Goal: Task Accomplishment & Management: Complete application form

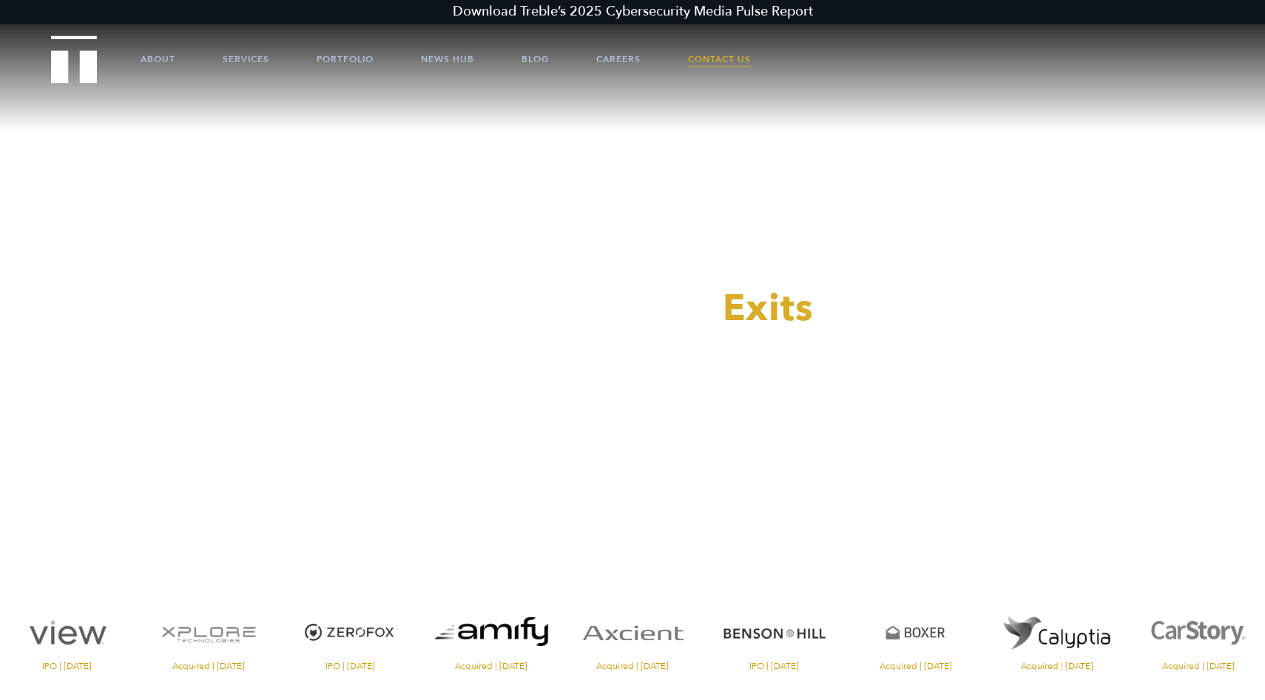
click at [725, 62] on link "Contact Us" at bounding box center [719, 59] width 63 height 44
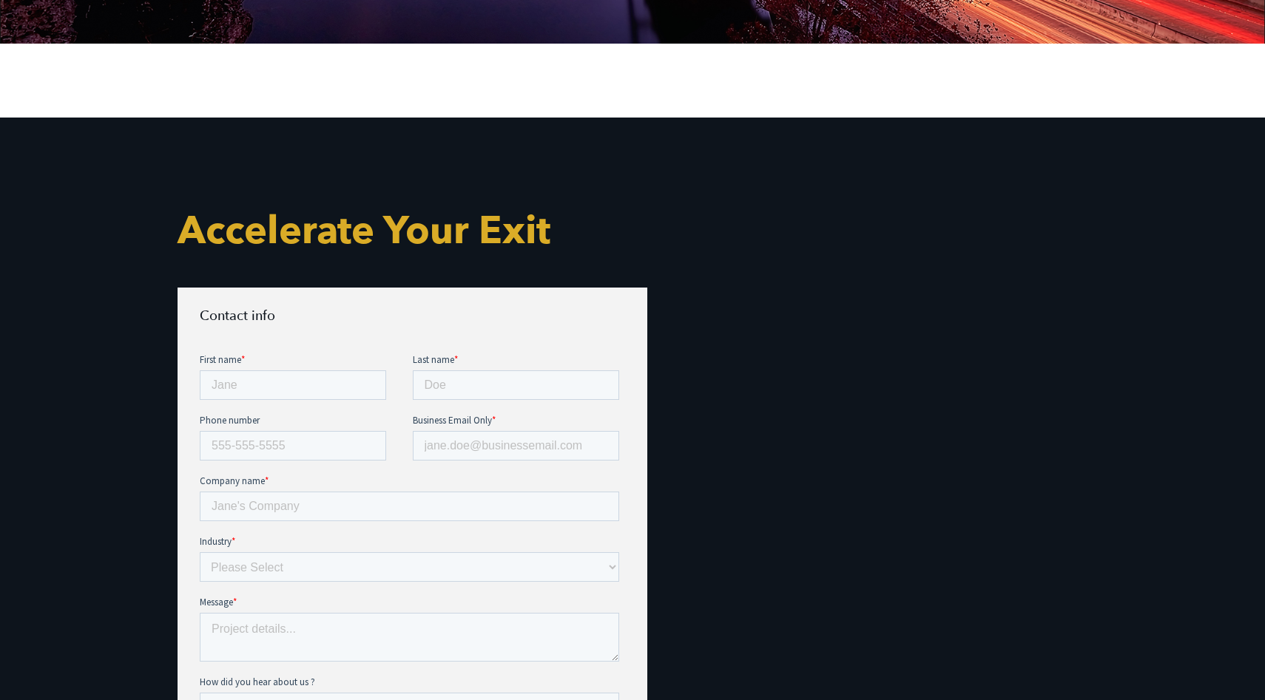
scroll to position [571, 0]
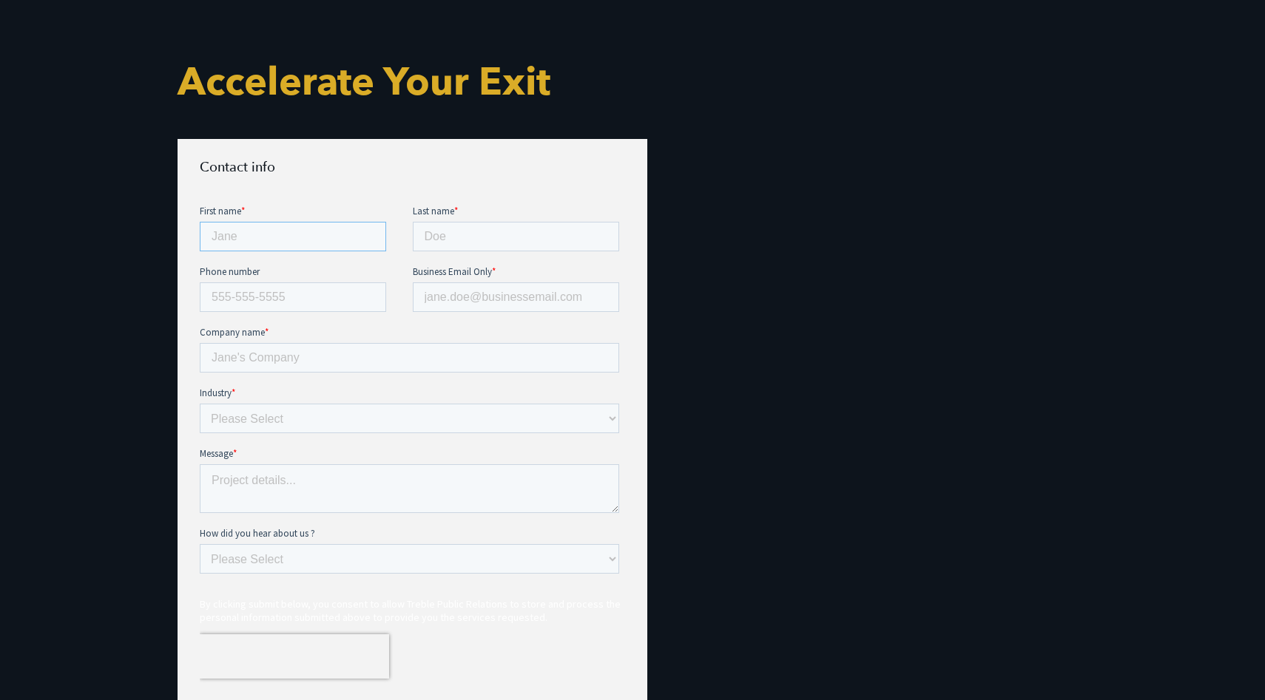
click at [217, 232] on input "First name *" at bounding box center [293, 236] width 186 height 30
type input "[PERSON_NAME]"
click at [473, 241] on input "Last name *" at bounding box center [516, 236] width 207 height 30
type input "[PERSON_NAME]"
click at [285, 301] on input "Phone number" at bounding box center [293, 297] width 186 height 30
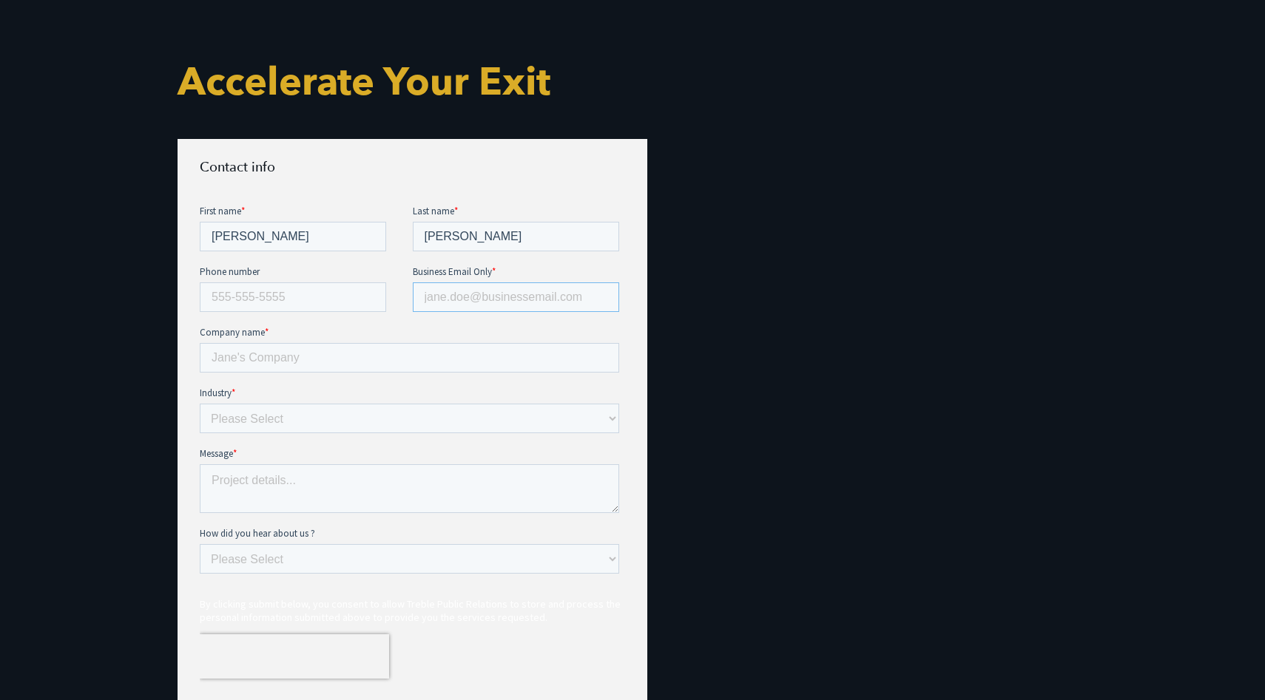
click at [484, 290] on input "Business Email Only *" at bounding box center [516, 297] width 207 height 30
type input "[PERSON_NAME][EMAIL_ADDRESS][DOMAIN_NAME]"
click at [314, 362] on input "Company name *" at bounding box center [409, 357] width 419 height 30
type input "Vendry"
click at [289, 419] on select "Please Select E-commerce AI API Big Data Bio Tech (including Life Sciences) Blo…" at bounding box center [409, 418] width 419 height 30
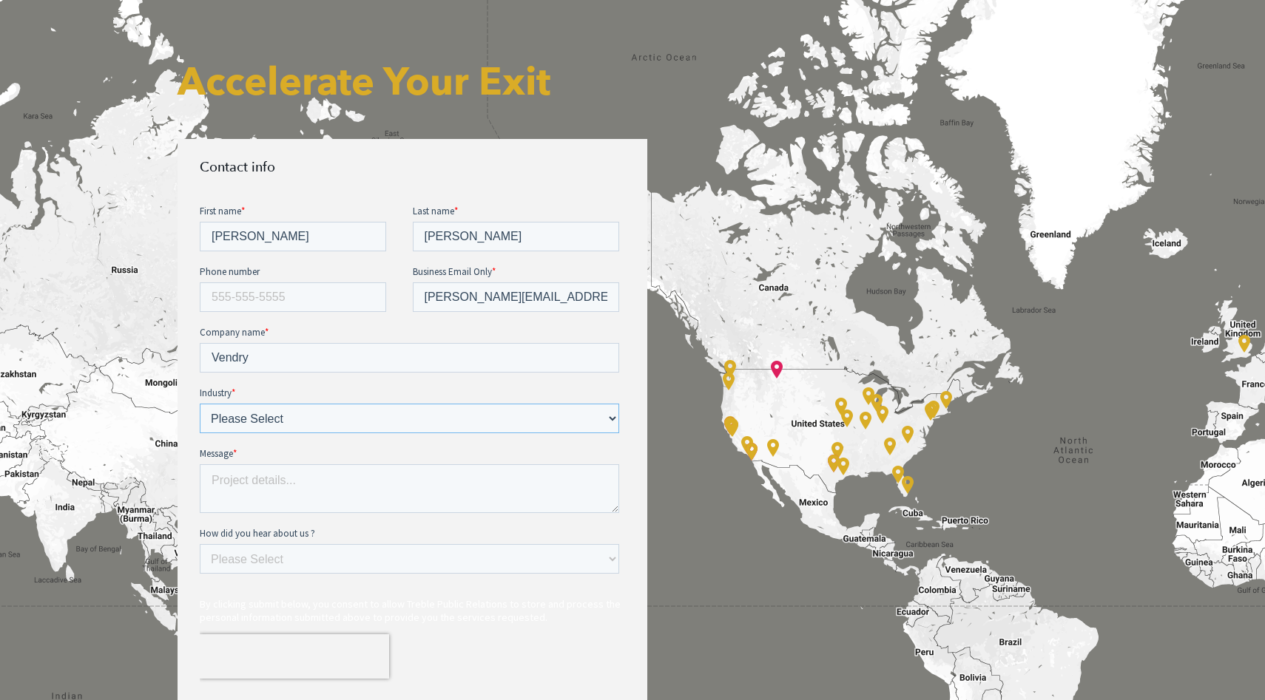
select select "Other"
click at [200, 403] on select "Please Select E-commerce AI API Big Data Bio Tech (including Life Sciences) Blo…" at bounding box center [409, 418] width 419 height 30
click at [264, 486] on textarea "Message *" at bounding box center [409, 488] width 419 height 49
paste textarea "Hey There! It's [PERSON_NAME] from Vendry :) My team is working with a client w…"
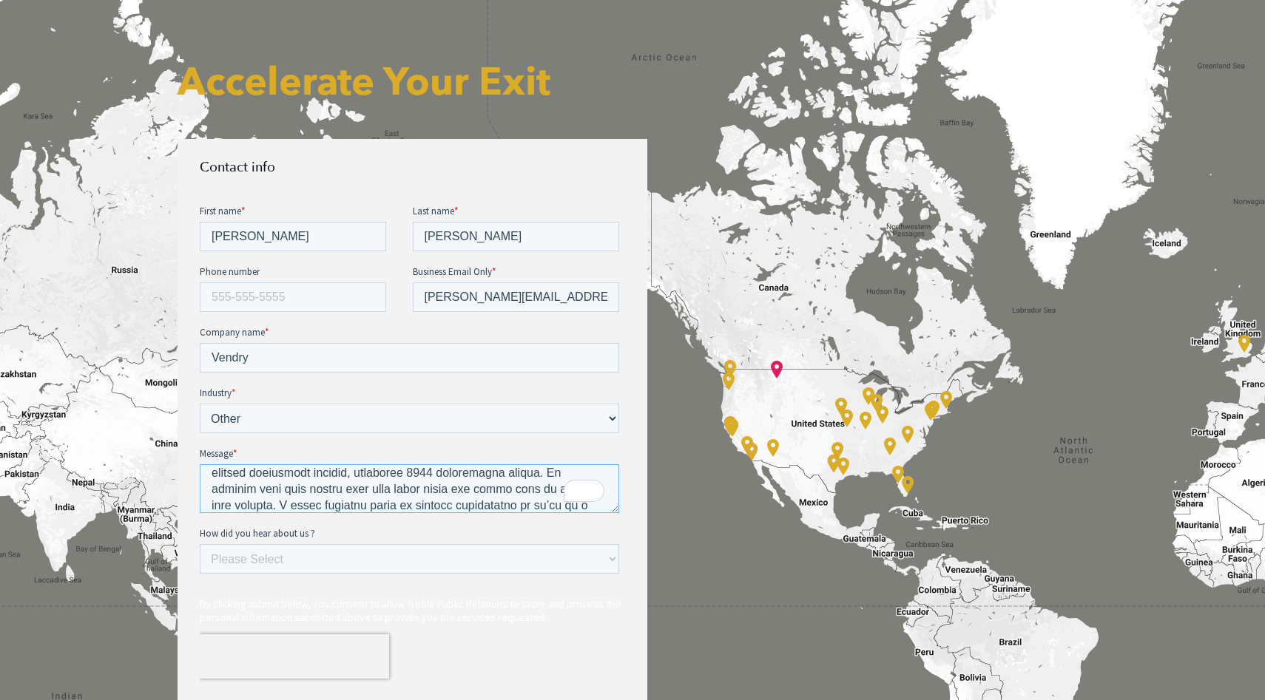
scroll to position [219, 0]
type textarea "Hey There! It's [PERSON_NAME] from Vendry :) My team is working with a client w…"
click at [243, 555] on select "Please Select Ad online Social media Video Another website Word of mouth Job li…" at bounding box center [409, 559] width 419 height 30
select select "Social media"
click at [200, 544] on select "Please Select Ad online Social media Video Another website Word of mouth Job li…" at bounding box center [409, 559] width 419 height 30
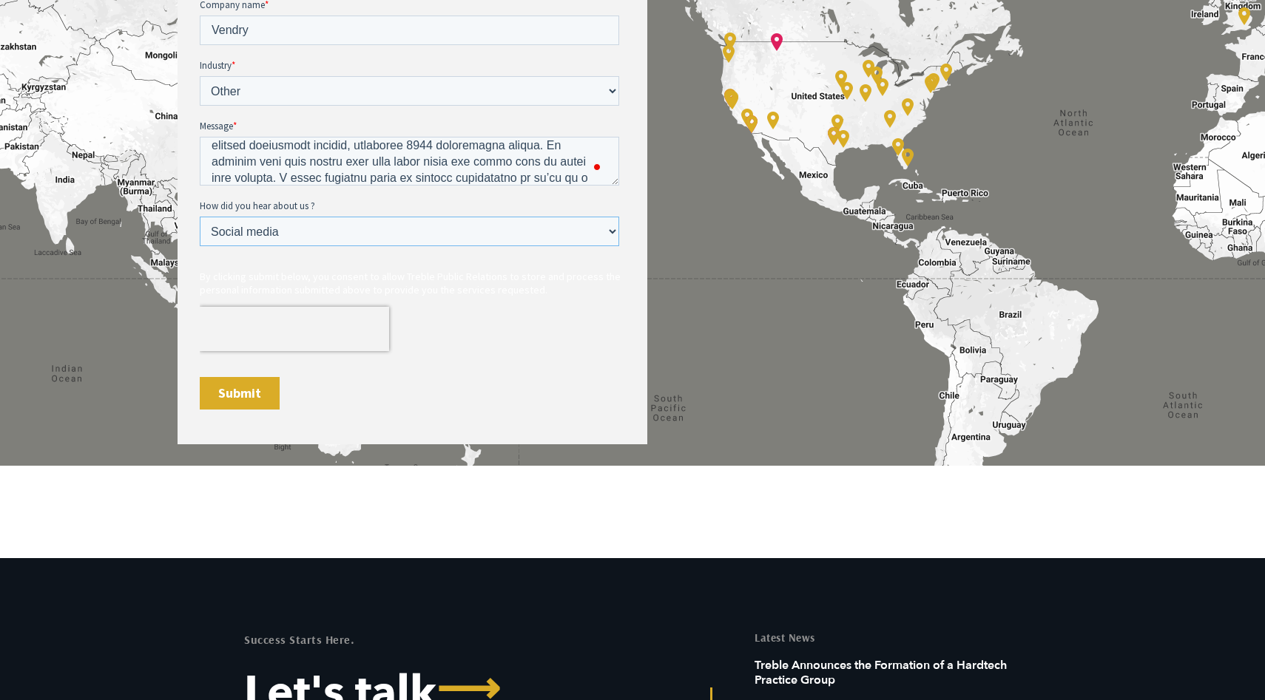
scroll to position [956, 0]
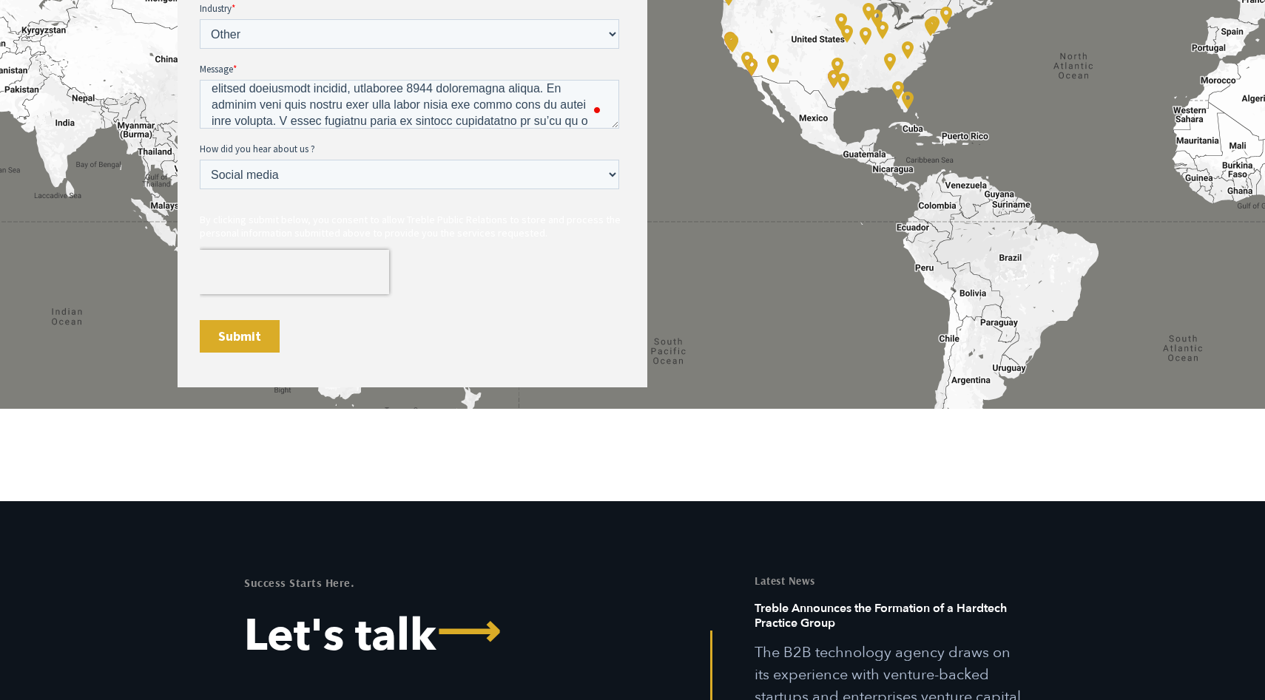
click at [233, 332] on input "Submit" at bounding box center [240, 336] width 80 height 33
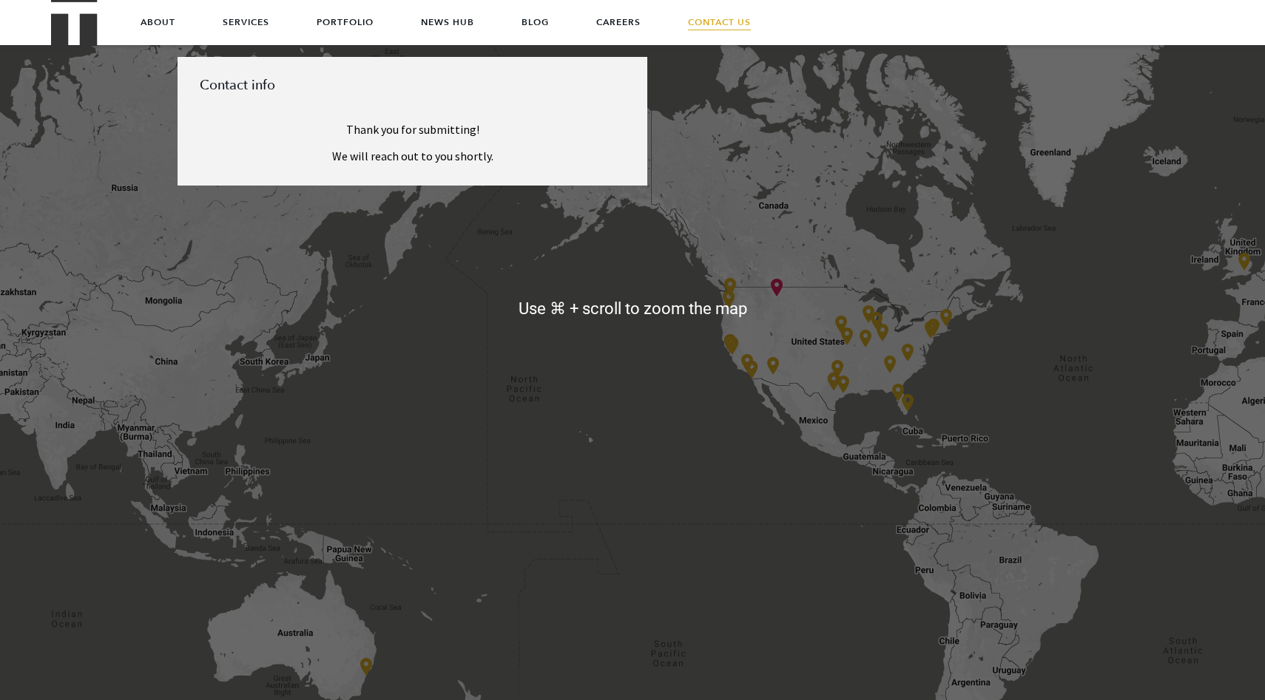
scroll to position [652, 0]
